Goal: Task Accomplishment & Management: Use online tool/utility

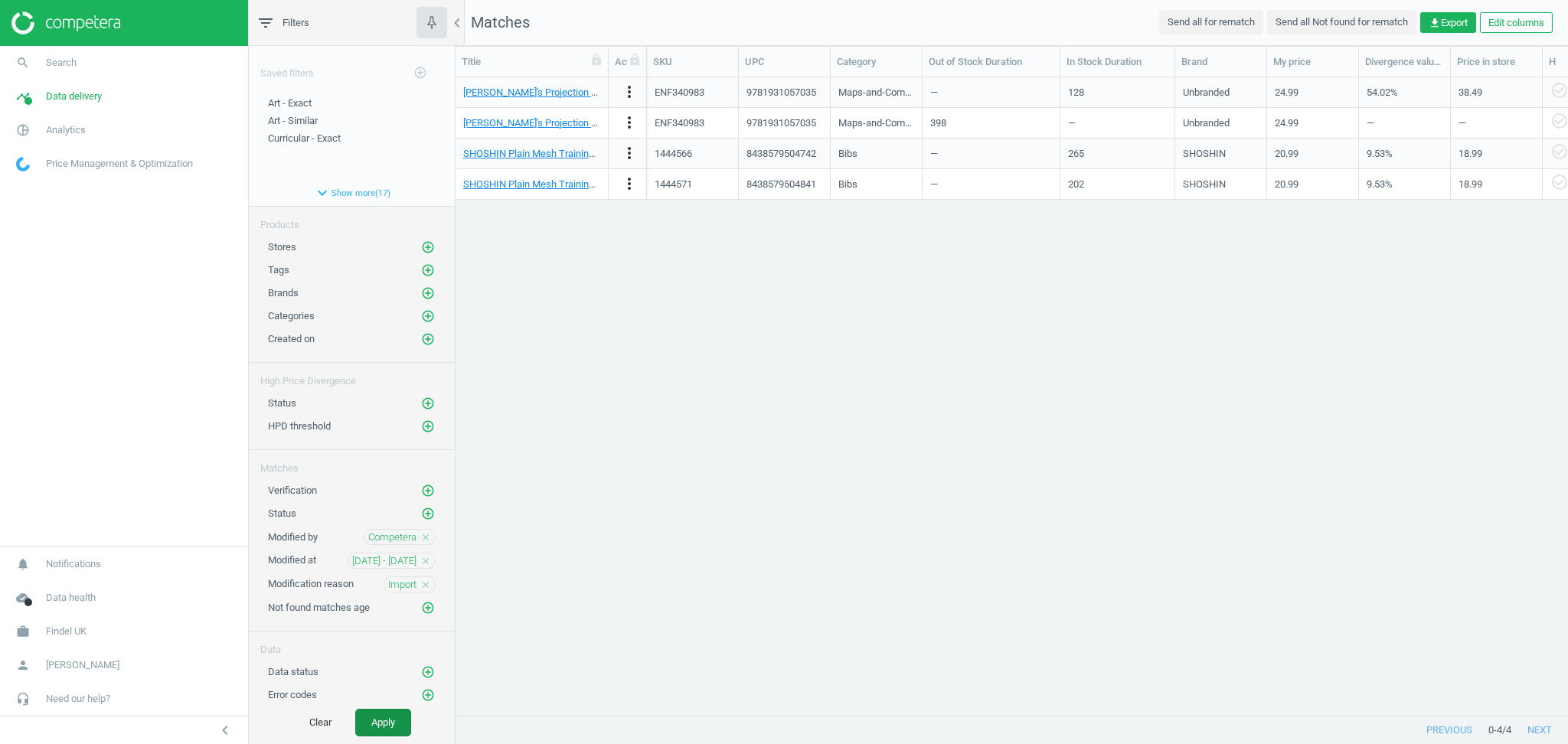
click at [392, 731] on button "Apply" at bounding box center [383, 723] width 56 height 28
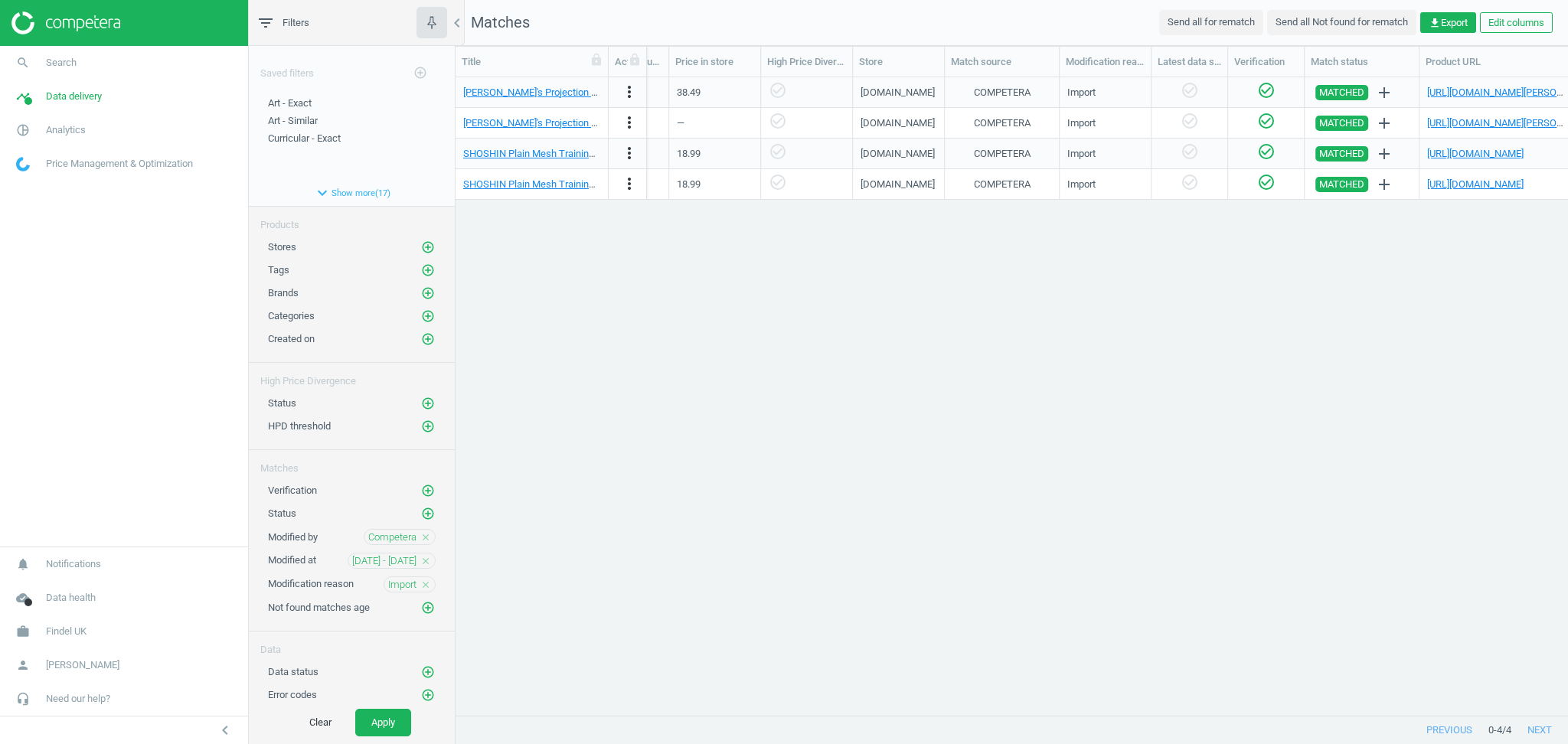
scroll to position [0, 780]
click at [68, 134] on span "Analytics" at bounding box center [65, 129] width 40 height 13
click at [72, 95] on span "Data delivery" at bounding box center [73, 95] width 56 height 13
click at [30, 176] on span "Matches" at bounding box center [34, 176] width 34 height 12
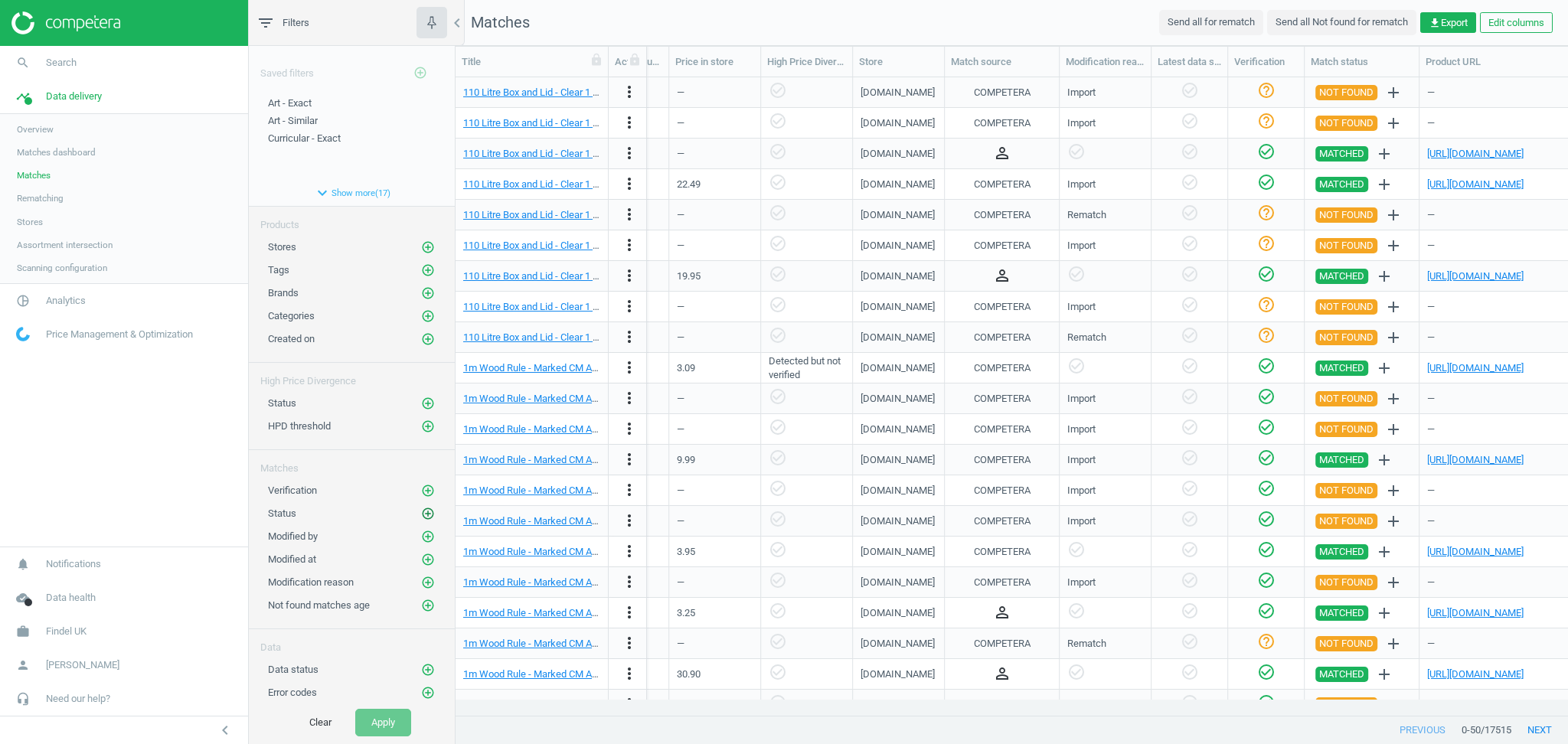
click at [429, 512] on icon "add_circle_outline" at bounding box center [427, 513] width 13 height 13
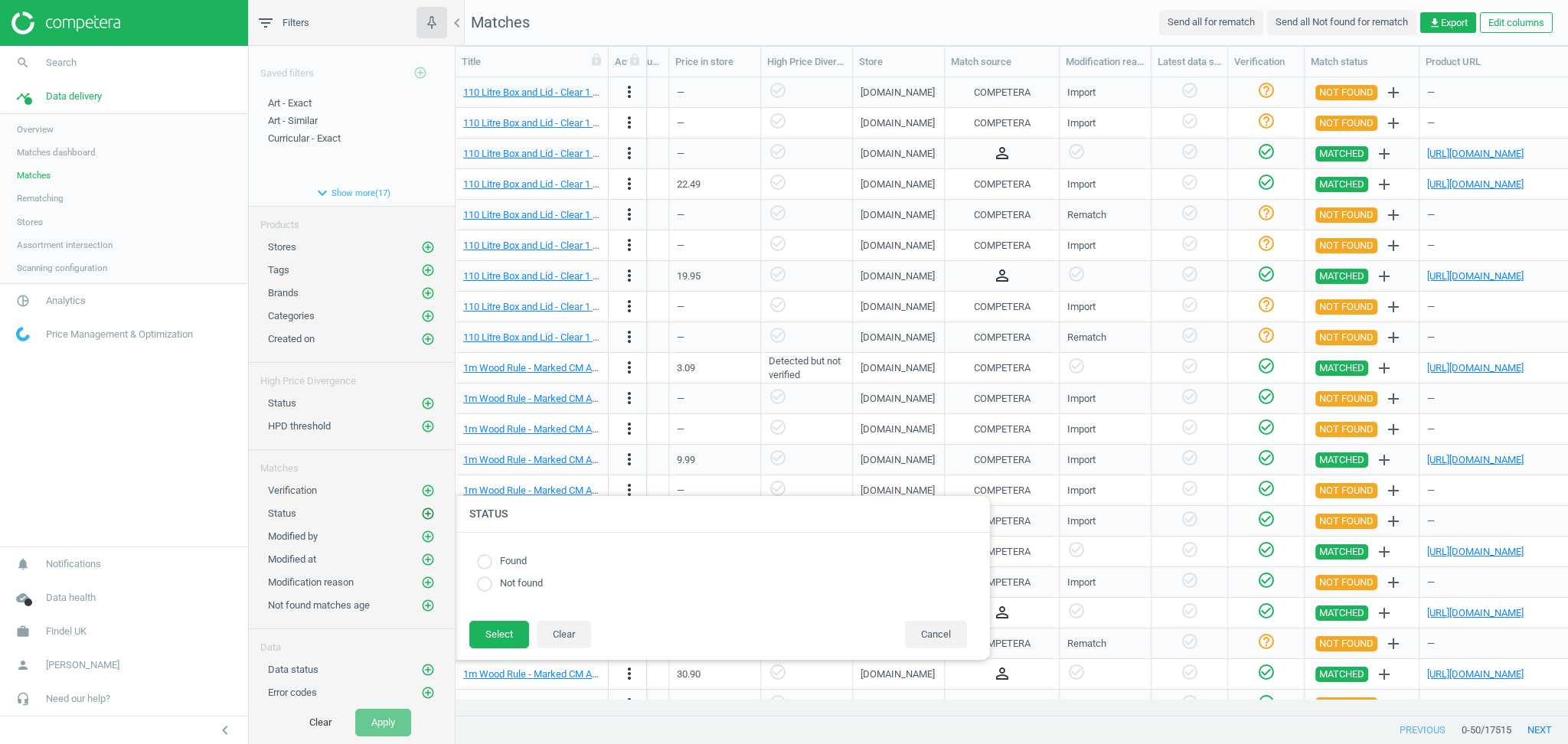
click at [429, 512] on icon "add_circle_outline" at bounding box center [427, 513] width 13 height 13
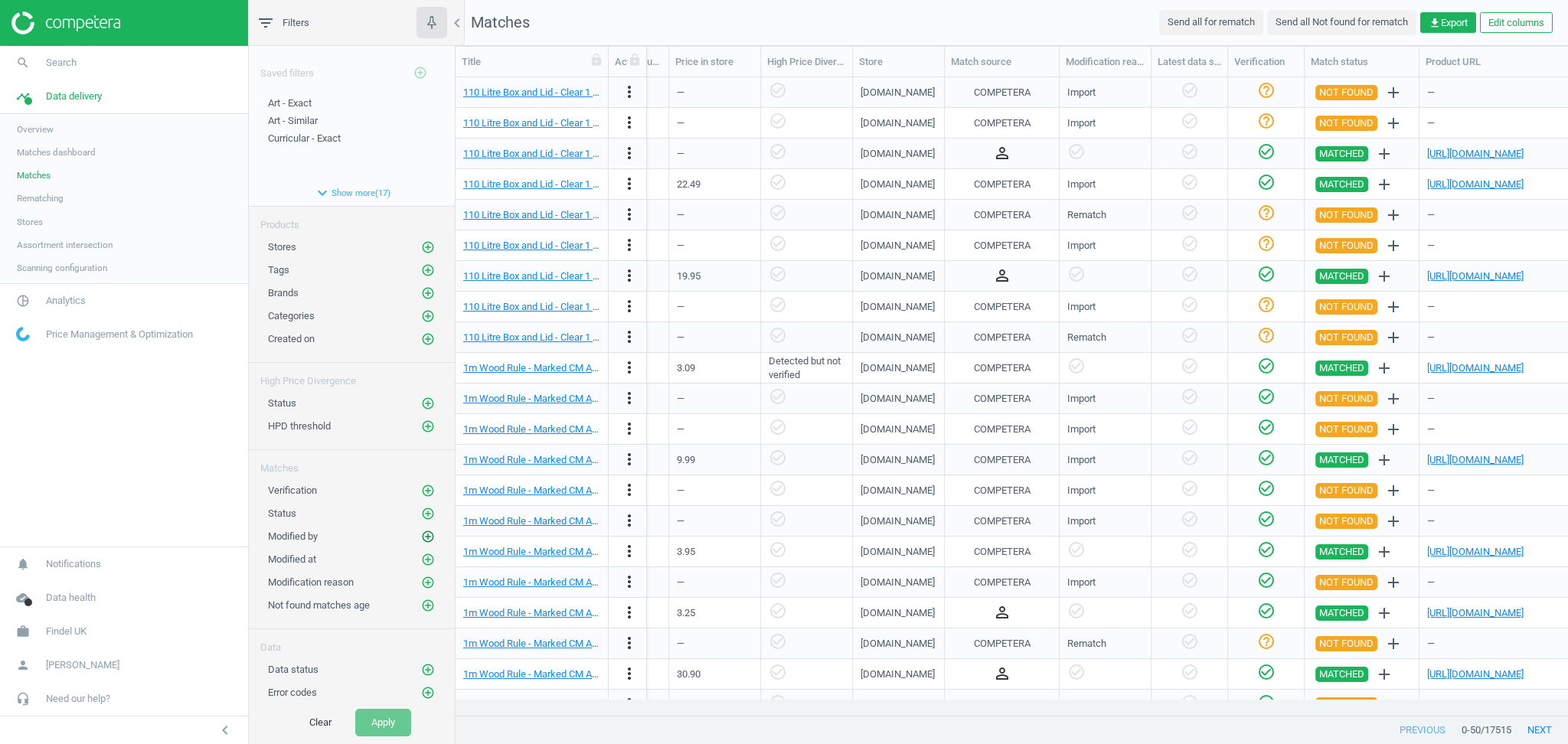
click at [430, 537] on icon "add_circle_outline" at bounding box center [427, 536] width 13 height 13
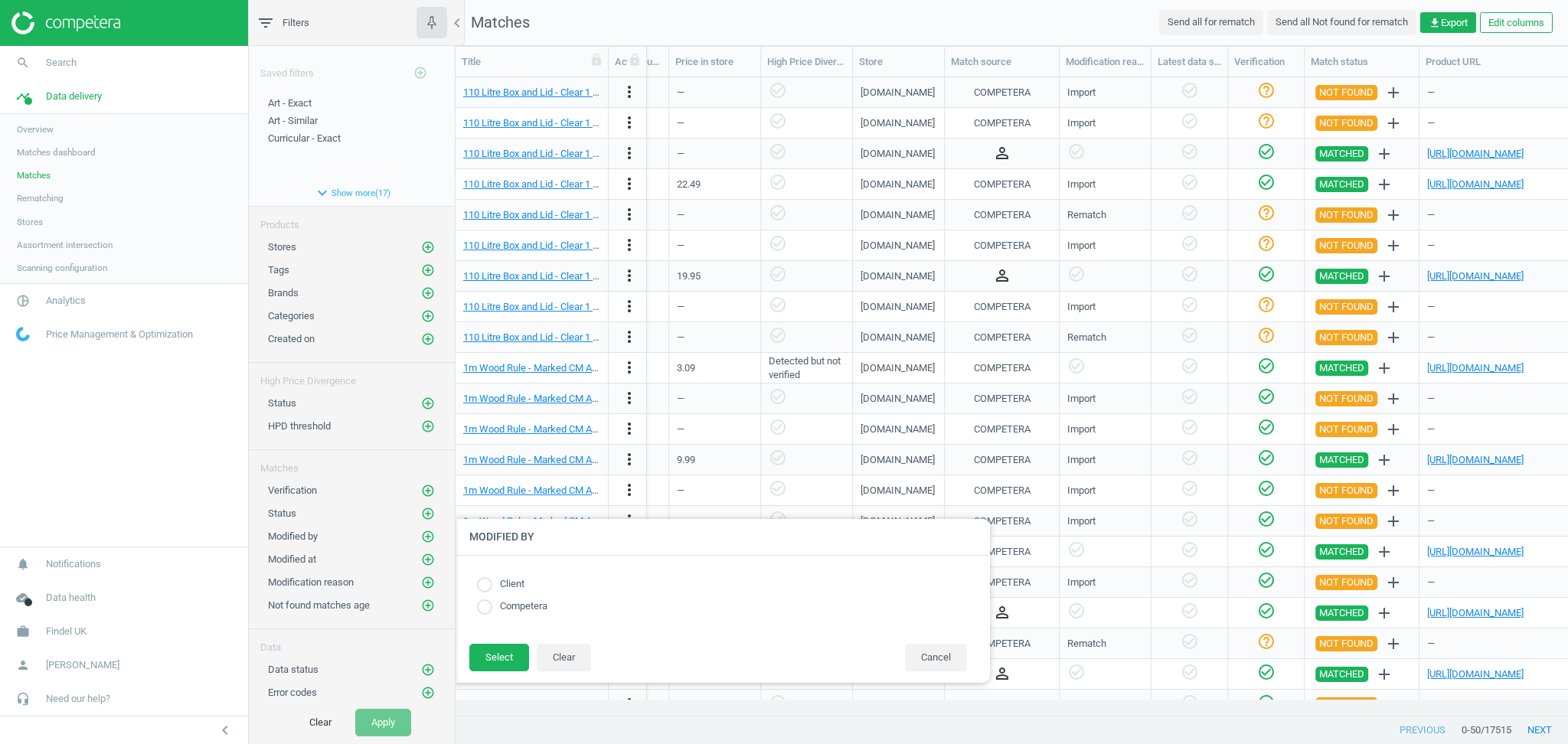
click at [483, 610] on input "radio" at bounding box center [484, 607] width 15 height 15
radio input "true"
click at [509, 661] on button "Select" at bounding box center [499, 657] width 60 height 28
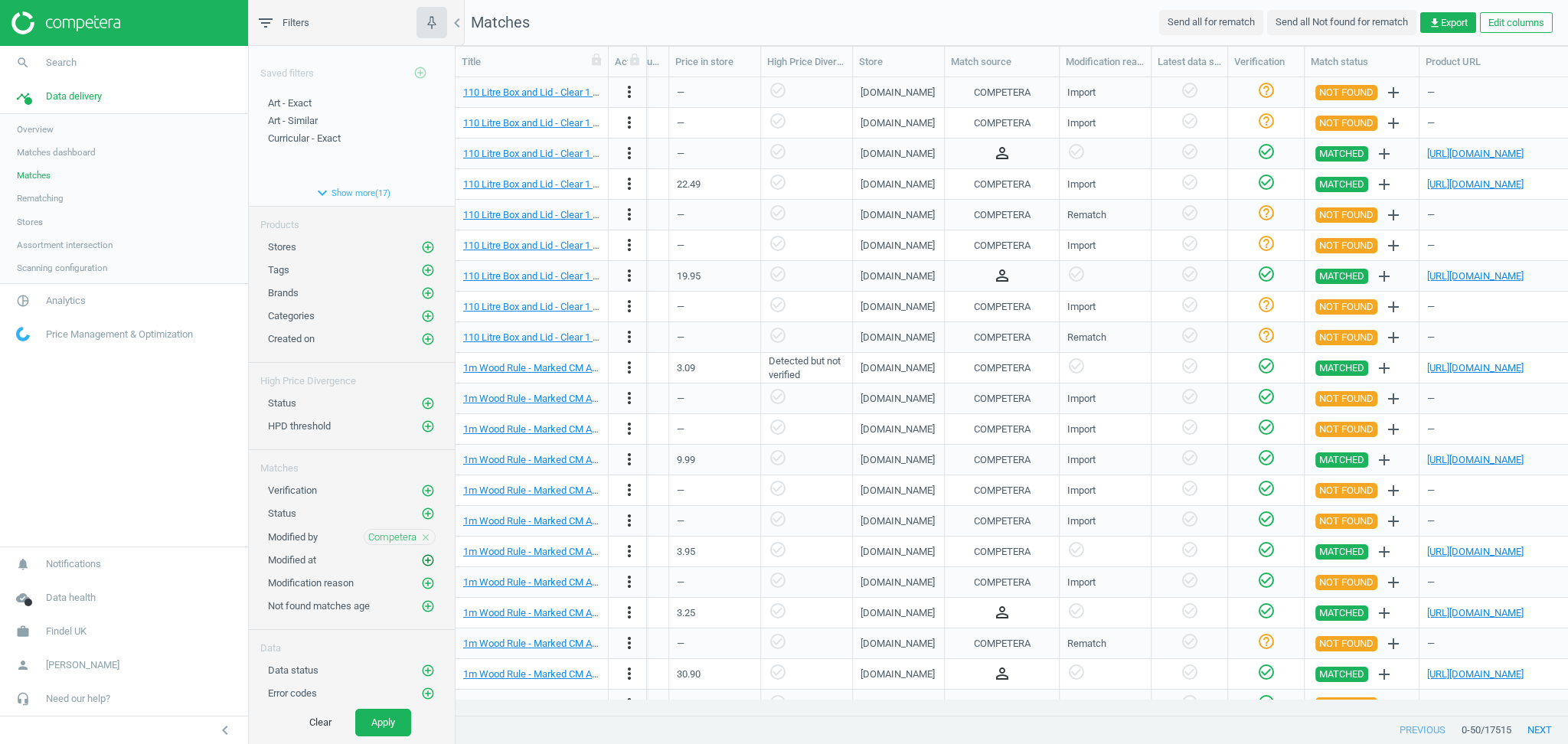
click at [425, 560] on icon "add_circle_outline" at bounding box center [427, 559] width 13 height 13
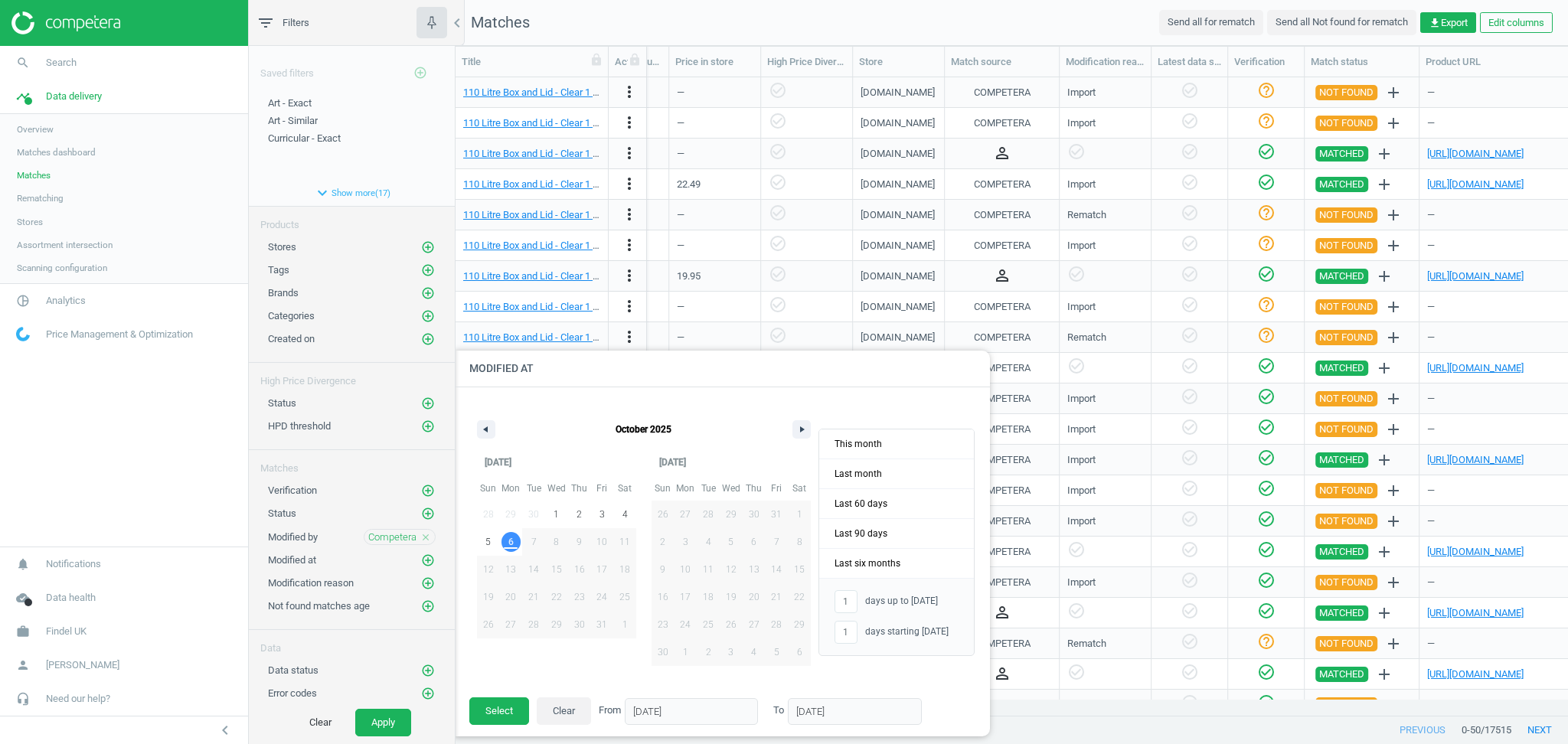
click at [508, 547] on span "6" at bounding box center [511, 541] width 5 height 28
click at [502, 705] on button "Select" at bounding box center [499, 711] width 60 height 28
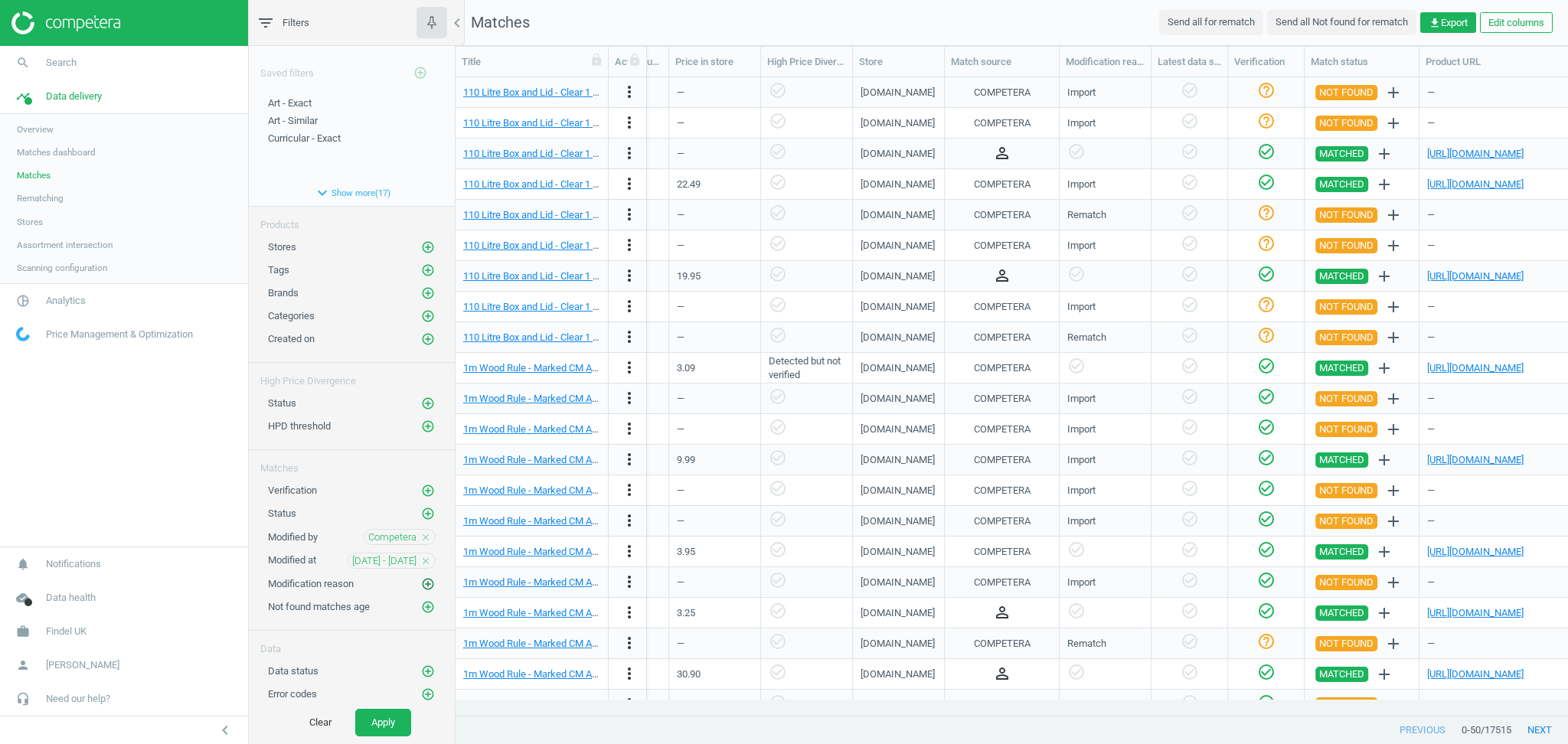
click at [421, 586] on icon "add_circle_outline" at bounding box center [427, 583] width 13 height 13
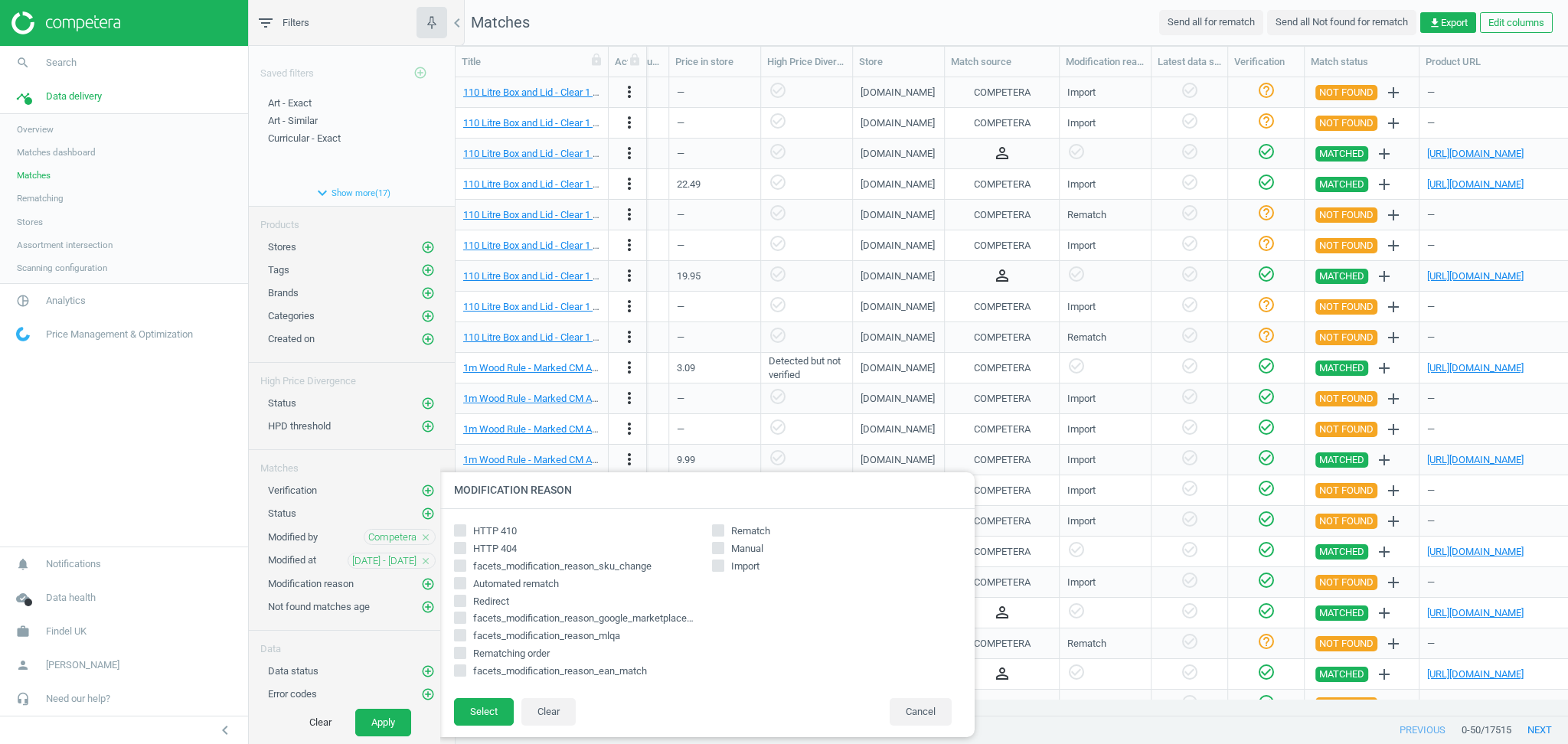
click at [718, 566] on input "Import" at bounding box center [718, 565] width 10 height 10
checkbox input "true"
click at [494, 705] on button "Select" at bounding box center [483, 712] width 60 height 28
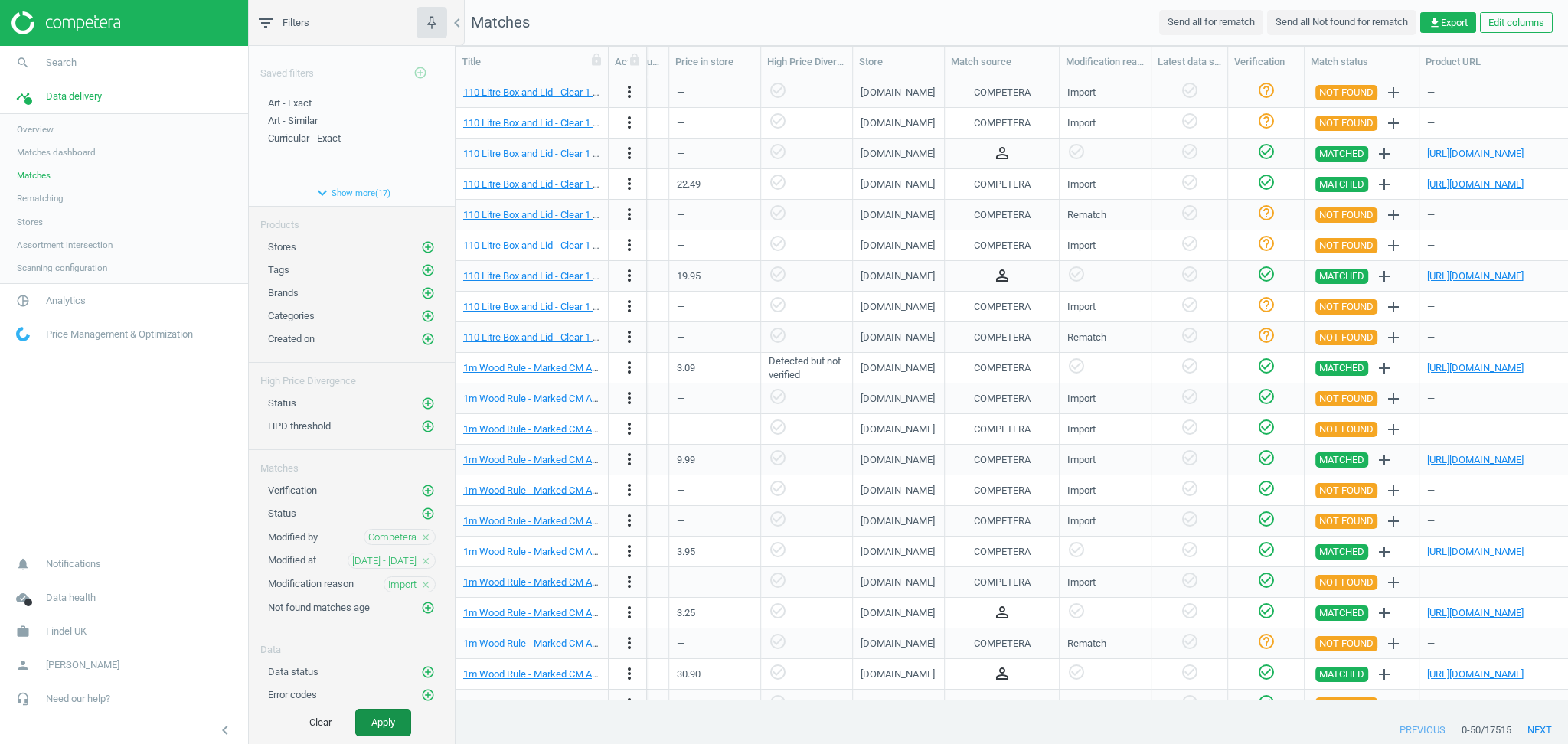
click at [380, 726] on button "Apply" at bounding box center [383, 723] width 56 height 28
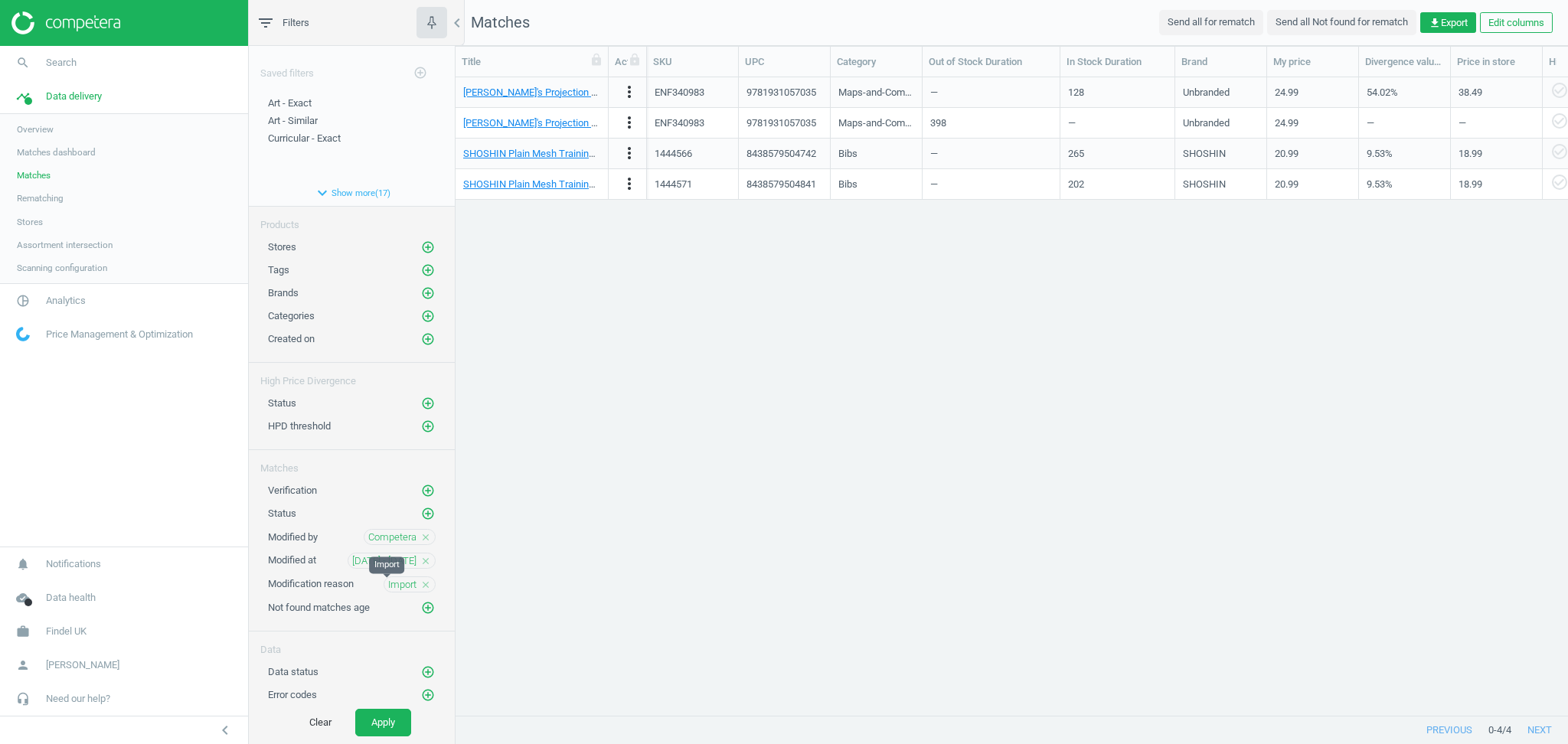
click at [388, 588] on span "Import" at bounding box center [402, 584] width 29 height 13
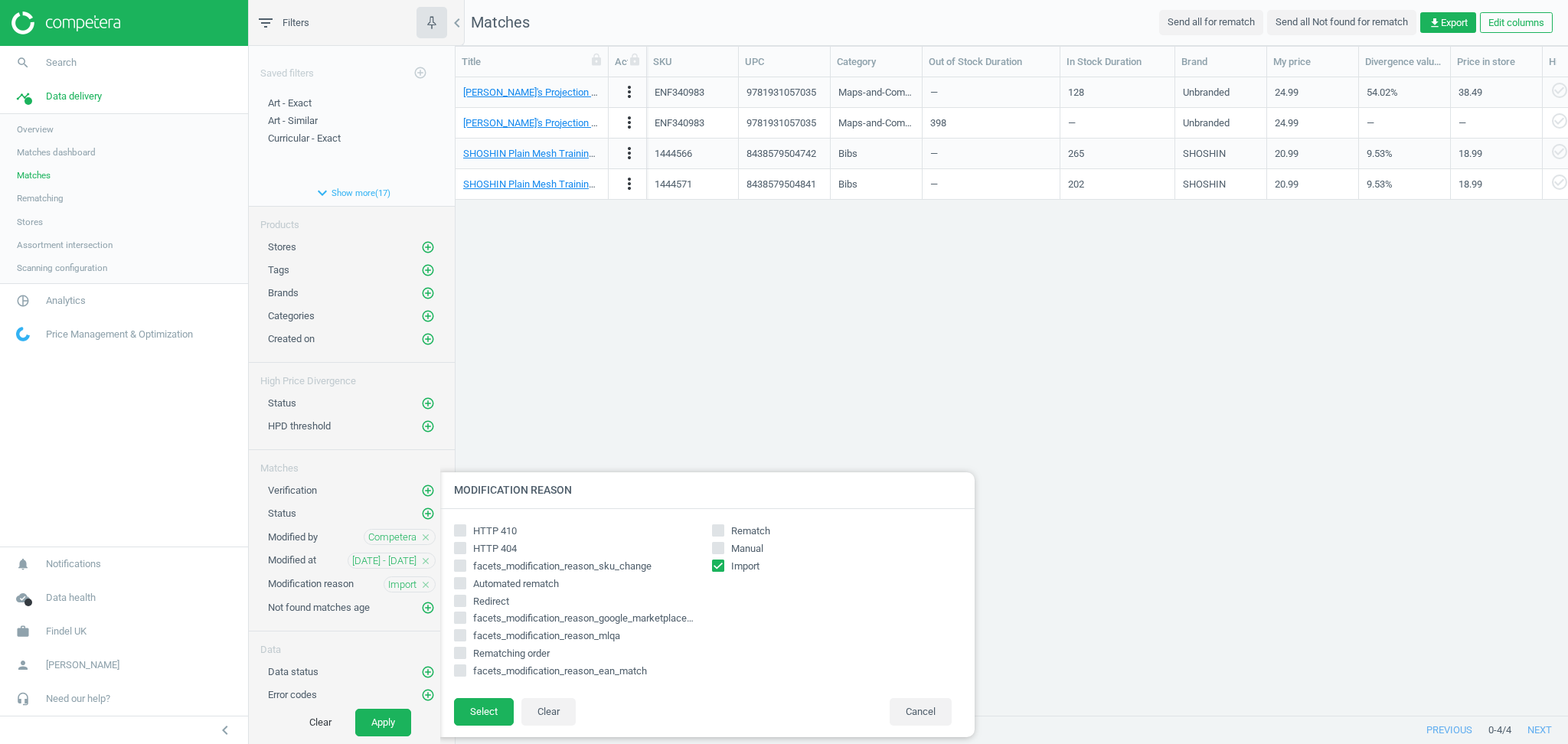
click at [1076, 384] on div at bounding box center [1224, 372] width 1568 height 744
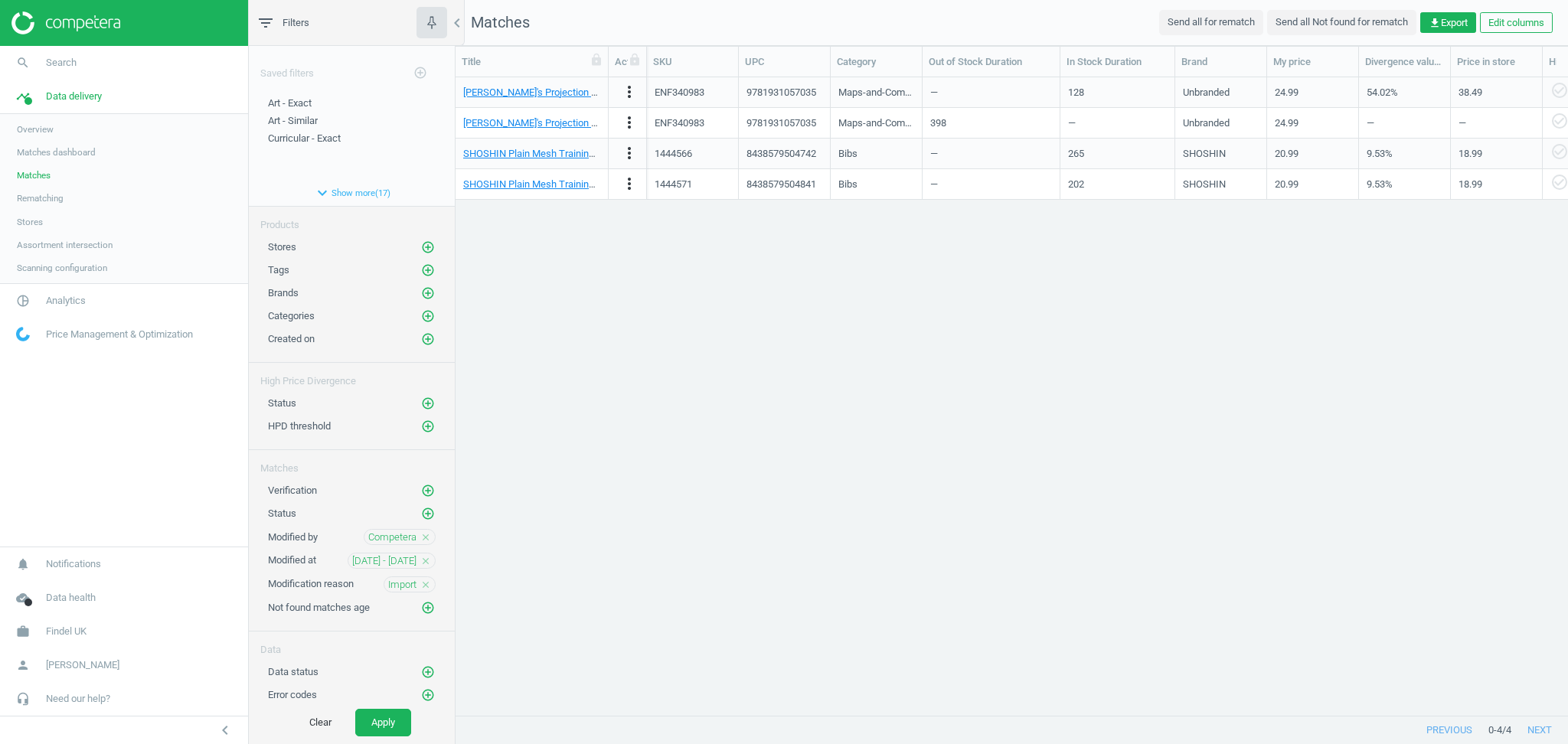
click at [1076, 384] on div "Peter's Projection Map 1 Each more_vert ENF340983 9781931057035 Maps-and-Compas…" at bounding box center [1011, 389] width 1112 height 623
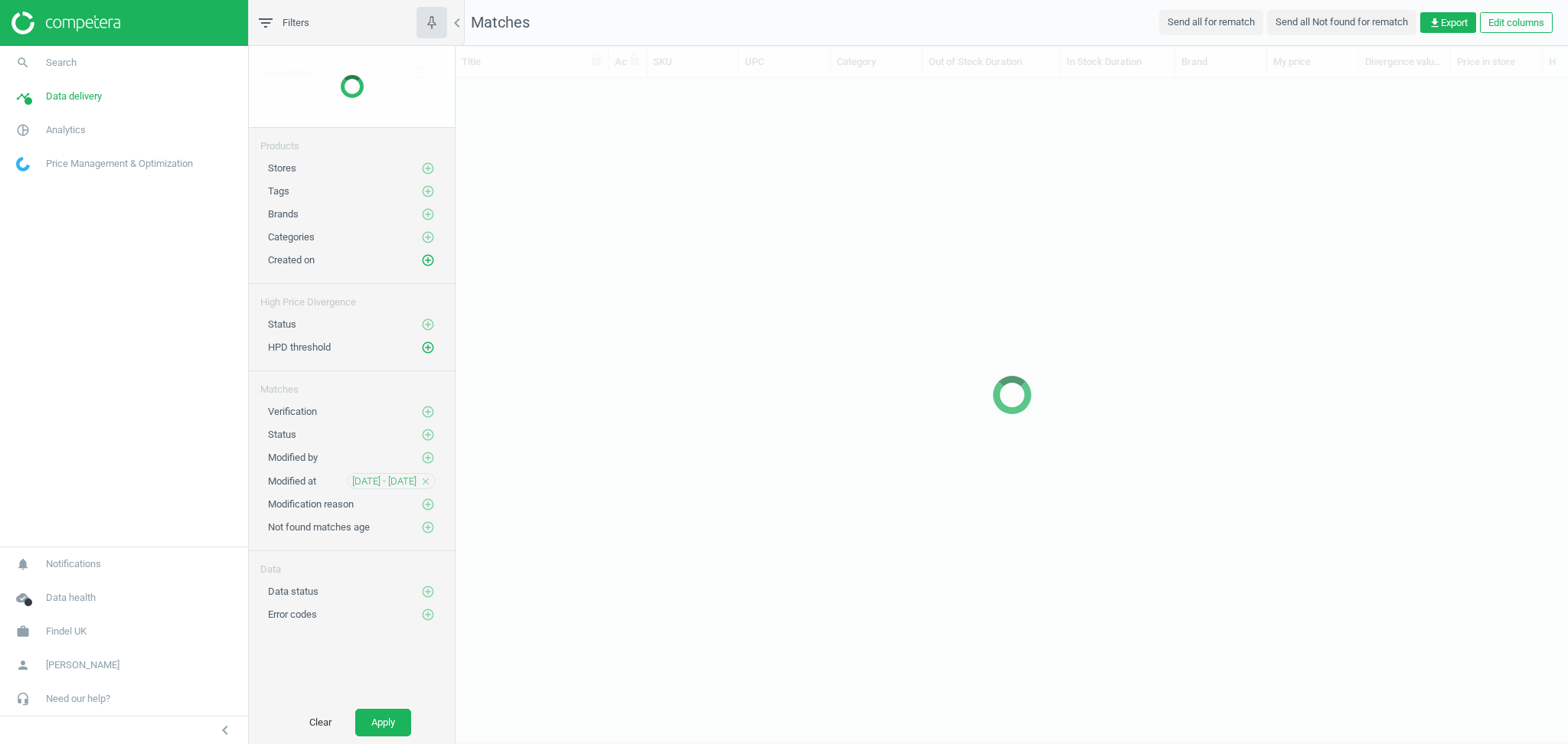
scroll to position [607, 1096]
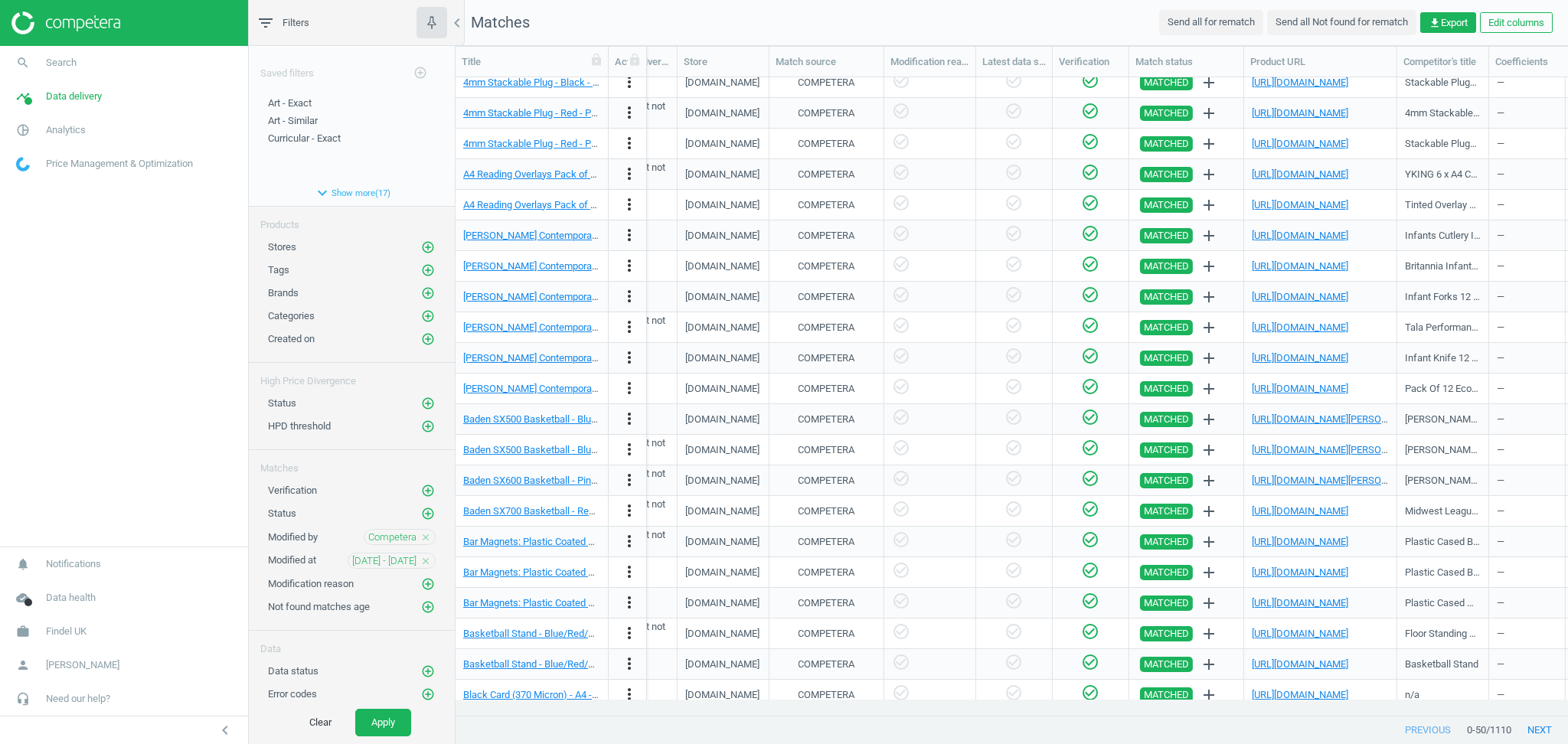
scroll to position [236, 0]
